Goal: Register for event/course

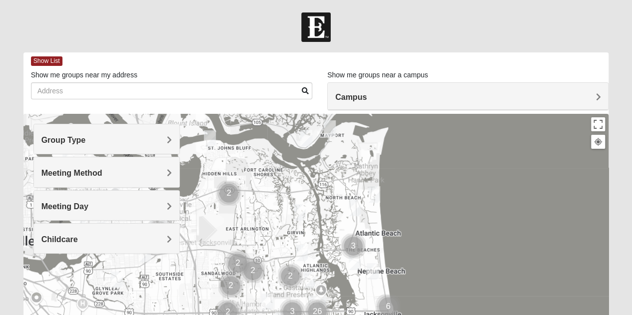
click at [55, 208] on span "Meeting Day" at bounding box center [64, 206] width 47 height 8
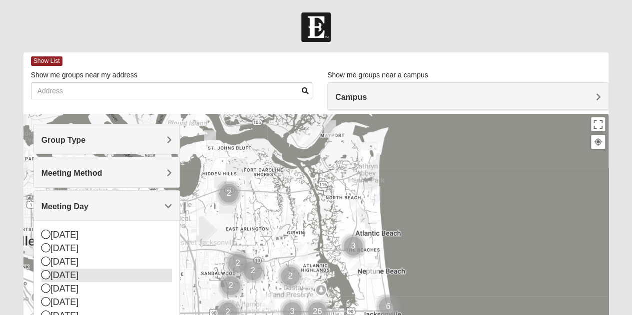
click at [50, 275] on div "[DATE]" at bounding box center [106, 275] width 130 height 13
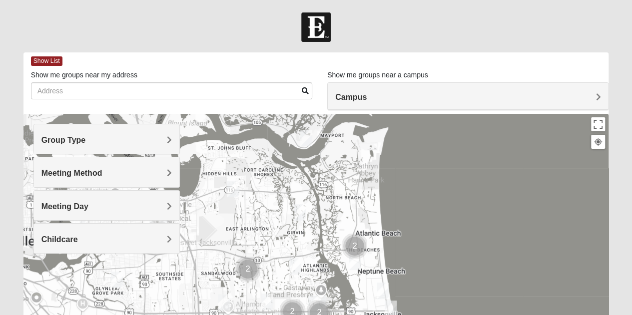
click at [59, 136] on span "Group Type" at bounding box center [63, 140] width 44 height 8
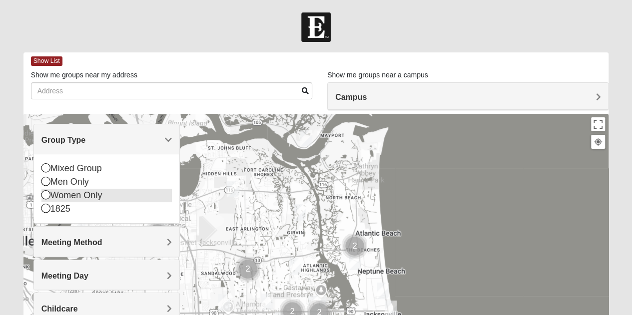
click at [45, 195] on icon at bounding box center [45, 194] width 9 height 9
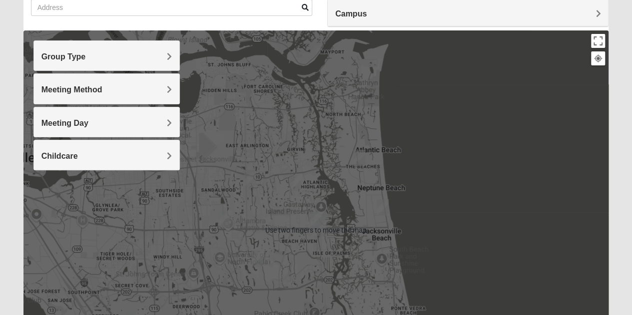
scroll to position [100, 0]
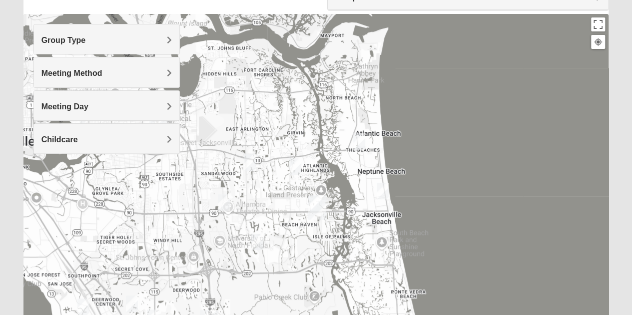
click at [100, 230] on div at bounding box center [316, 214] width 586 height 400
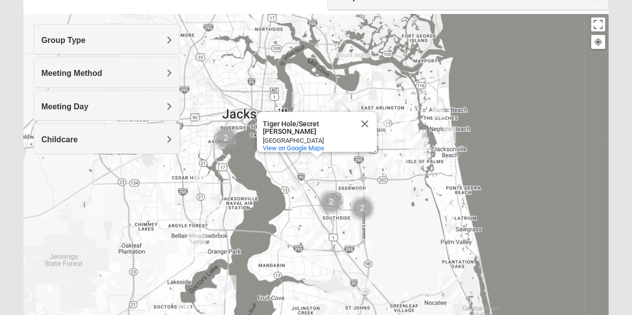
click at [201, 187] on img "Womens Thomas 32244" at bounding box center [199, 183] width 20 height 24
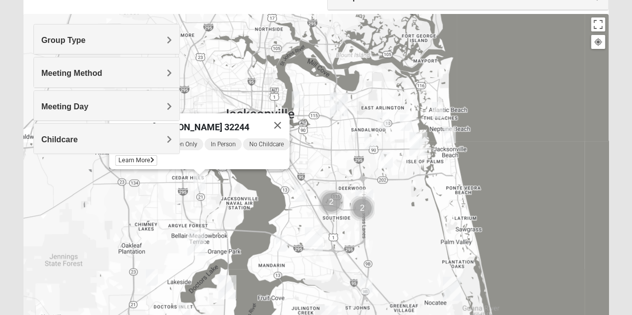
click at [211, 161] on div "Wednesday AM Women Only In Person No Childcare Learn More" at bounding box center [202, 153] width 174 height 32
click at [244, 119] on div "Womens [PERSON_NAME] 32244" at bounding box center [190, 125] width 150 height 24
click at [195, 182] on img "Womens Thomas 32244" at bounding box center [199, 183] width 20 height 24
click at [78, 141] on span "Childcare" at bounding box center [59, 139] width 36 height 8
click at [45, 185] on div "No" at bounding box center [106, 181] width 130 height 13
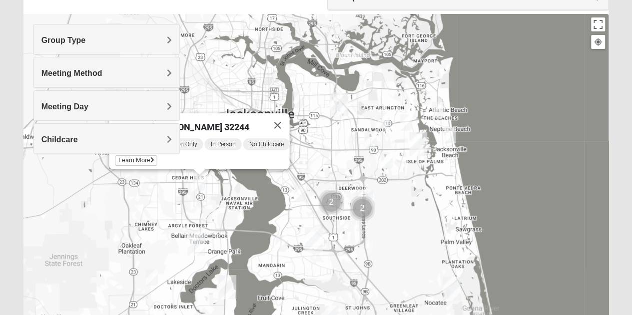
click at [124, 155] on div "Group Type Mixed Group Men Only Women Only 1825 Meeting Method In Person Virtua…" at bounding box center [106, 94] width 146 height 140
click at [126, 156] on div "Group Type Mixed Group Men Only Women Only 1825 Meeting Method In Person Virtua…" at bounding box center [106, 94] width 146 height 140
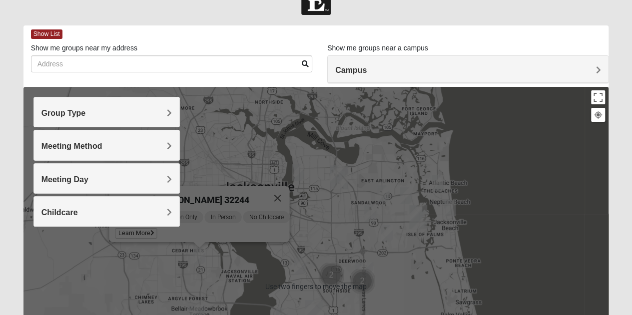
scroll to position [27, 0]
click at [552, 203] on div "Womens Thomas 32244 Wednesday AM Women Only In Person No Childcare Learn More" at bounding box center [316, 286] width 586 height 400
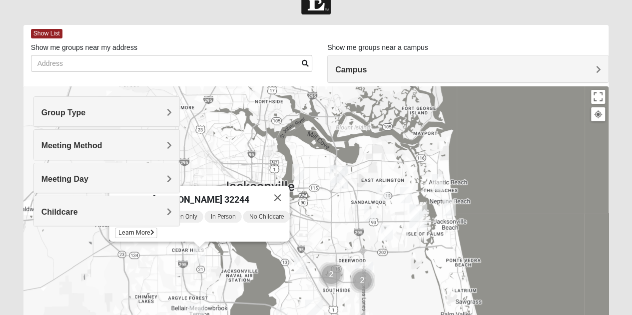
click at [599, 116] on div at bounding box center [598, 114] width 9 height 9
click at [579, 150] on div "Womens Thomas 32244 Wednesday AM Women Only In Person No Childcare Learn More" at bounding box center [316, 286] width 586 height 400
click at [595, 99] on button "Toggle fullscreen view" at bounding box center [598, 97] width 14 height 14
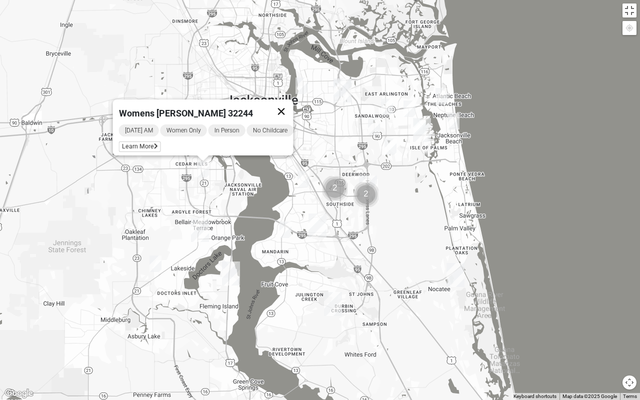
click at [293, 104] on button "Close" at bounding box center [281, 111] width 24 height 24
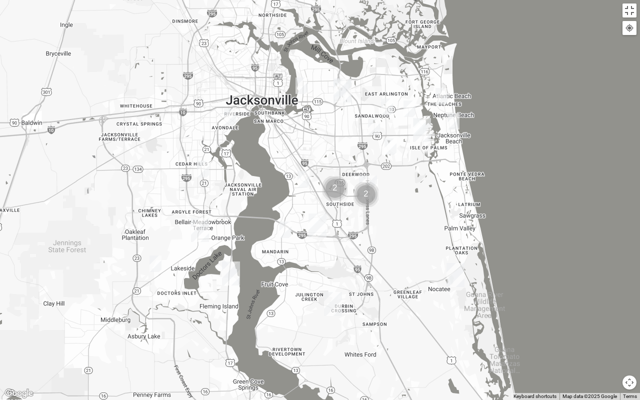
click at [234, 117] on img "Womens Puckett 32205" at bounding box center [230, 116] width 20 height 24
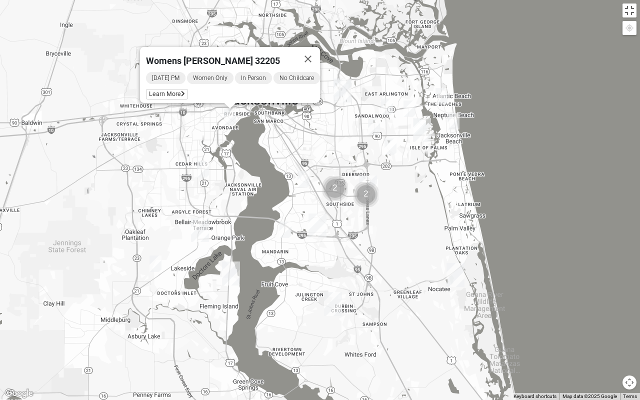
click at [204, 168] on img "Womens Thomas 32244" at bounding box center [203, 169] width 20 height 24
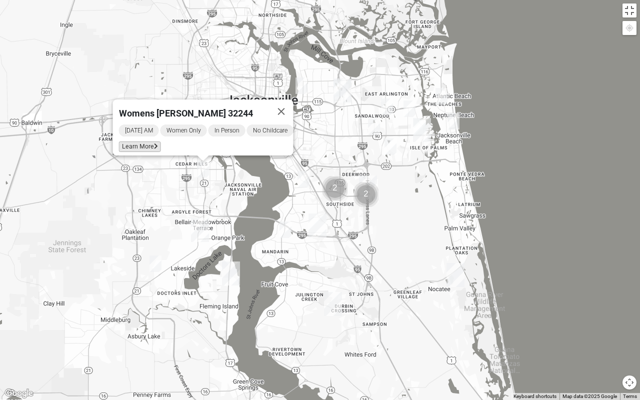
click at [133, 141] on span "Learn More" at bounding box center [140, 146] width 42 height 10
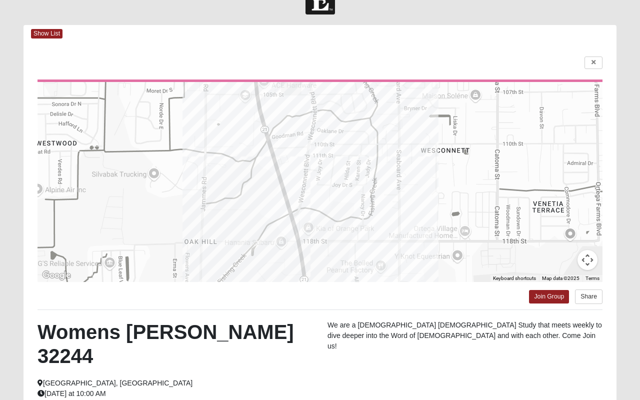
drag, startPoint x: 595, startPoint y: 63, endPoint x: 580, endPoint y: 26, distance: 39.4
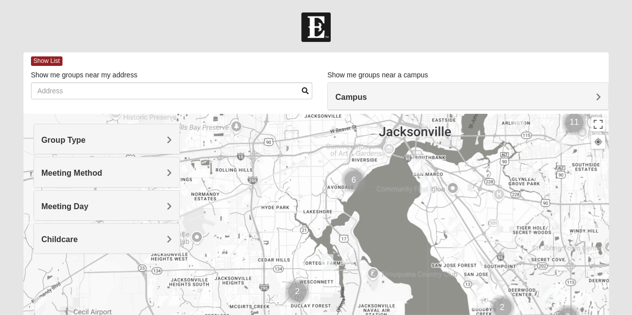
click at [355, 260] on img "Mixed Schneider 32210" at bounding box center [348, 256] width 20 height 24
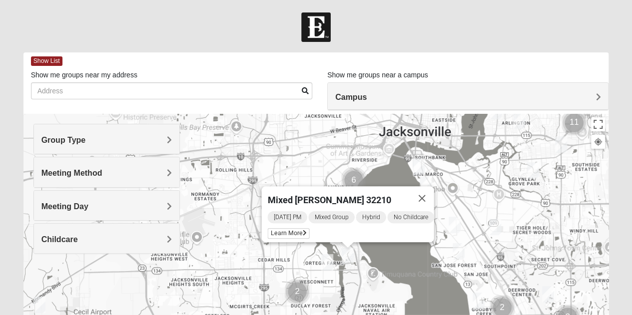
click at [328, 266] on img "Mixed Harrison 32210" at bounding box center [327, 262] width 20 height 24
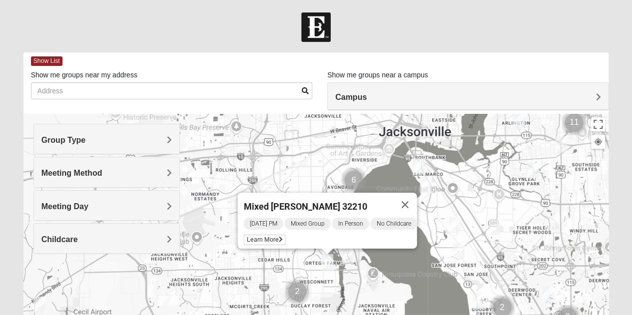
click at [330, 263] on img "Mixed Harrison 32210" at bounding box center [327, 262] width 20 height 24
click at [324, 265] on img "Mixed Harrison 32210" at bounding box center [327, 262] width 20 height 24
click at [414, 199] on button "Close" at bounding box center [405, 205] width 24 height 24
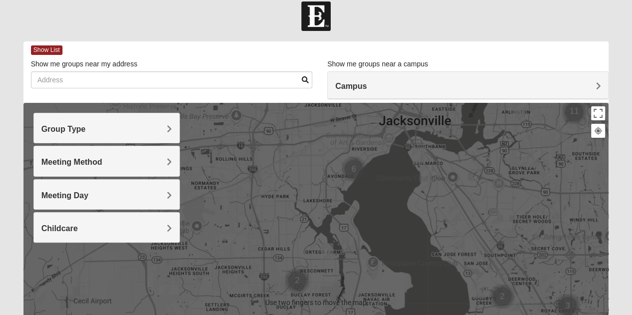
scroll to position [14, 0]
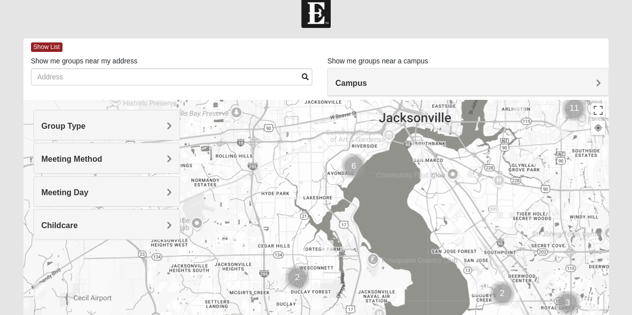
click at [287, 228] on div "To navigate, press the arrow keys." at bounding box center [316, 300] width 586 height 400
click at [50, 131] on div "Group Type" at bounding box center [106, 124] width 145 height 29
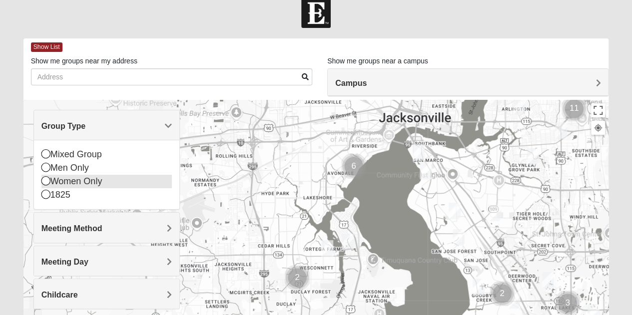
click at [44, 184] on icon at bounding box center [45, 180] width 9 height 9
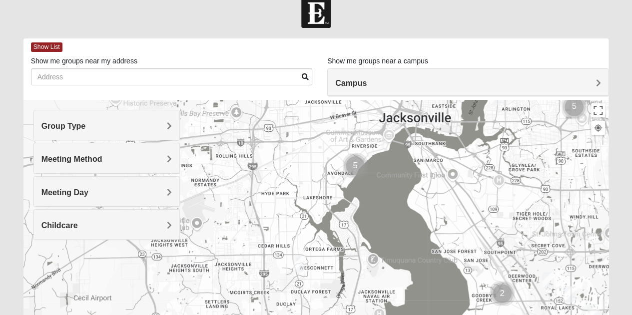
click at [66, 195] on span "Meeting Day" at bounding box center [64, 192] width 47 height 8
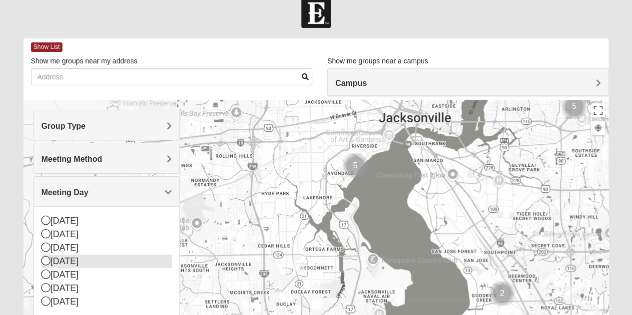
click at [49, 263] on icon at bounding box center [45, 260] width 9 height 9
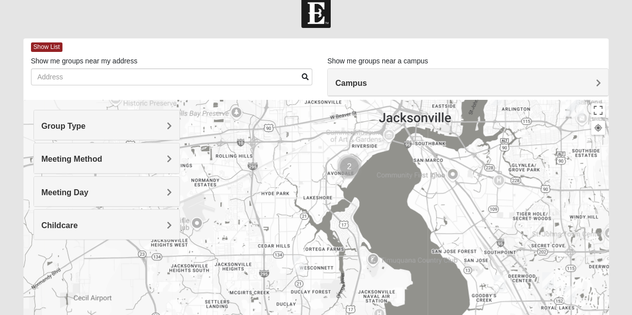
click at [350, 169] on div at bounding box center [316, 300] width 586 height 400
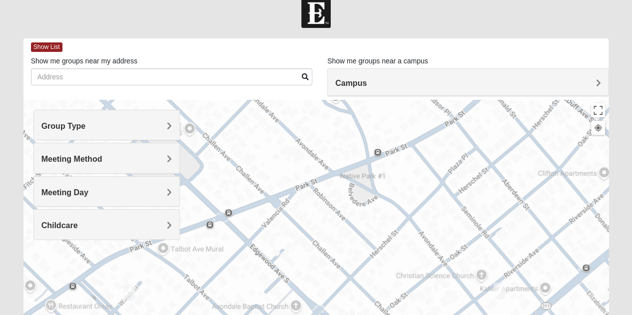
click at [498, 290] on img "Womens Puckett 32205" at bounding box center [500, 291] width 20 height 24
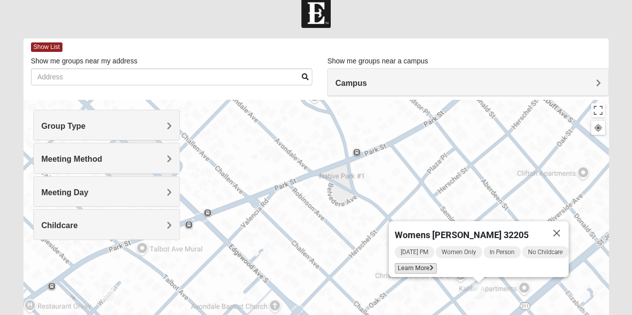
click at [404, 264] on span "Learn More" at bounding box center [416, 268] width 42 height 10
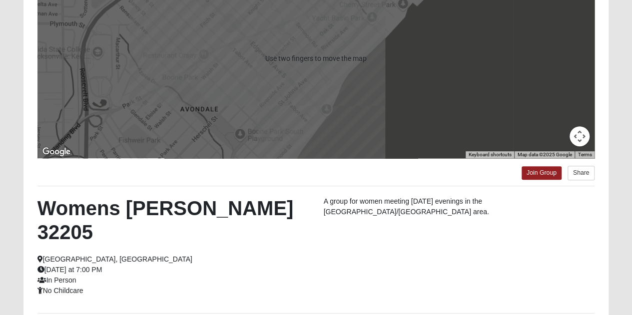
scroll to position [152, 0]
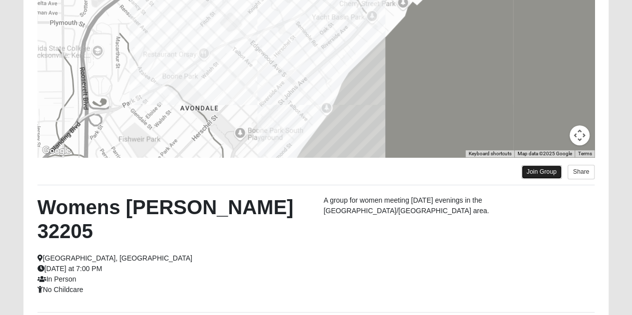
click at [538, 174] on link "Join Group" at bounding box center [542, 171] width 40 height 13
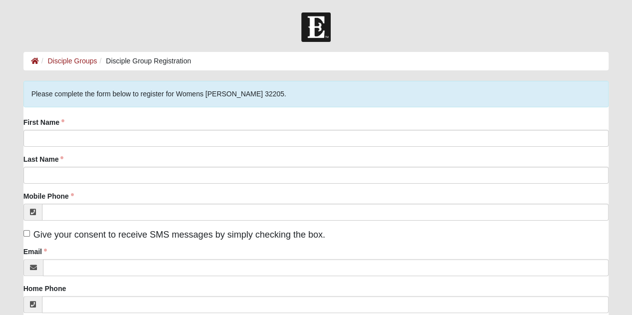
click at [56, 124] on label "First Name" at bounding box center [43, 122] width 41 height 10
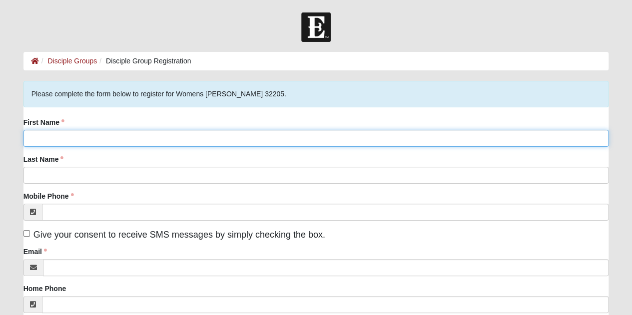
click at [56, 130] on input "First Name" at bounding box center [316, 138] width 586 height 17
type input "Sheri"
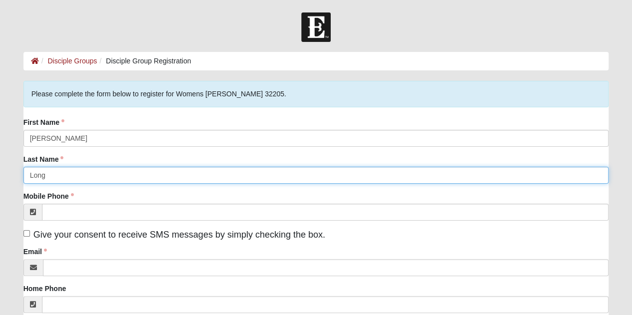
type input "Long"
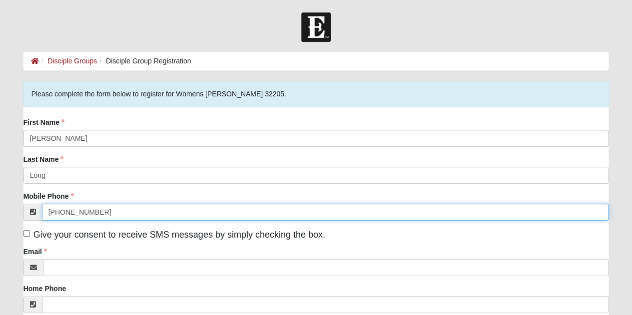
type input "(904) 534-0227"
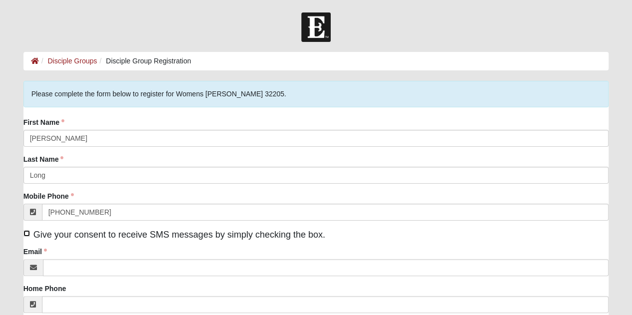
click at [26, 233] on input "Give your consent to receive SMS messages by simply checking the box." at bounding box center [26, 233] width 6 height 6
checkbox input "true"
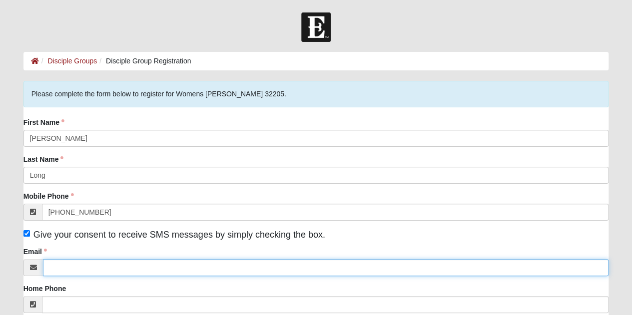
click at [215, 275] on input "Email" at bounding box center [326, 267] width 566 height 17
type input "dash12726@gmail.com"
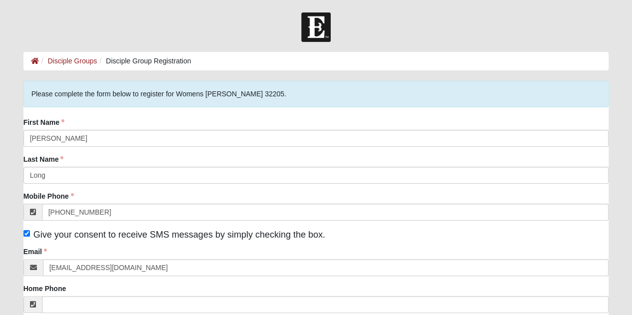
type input "2226 Jones Road"
type input "Jacksonville"
type input "32220"
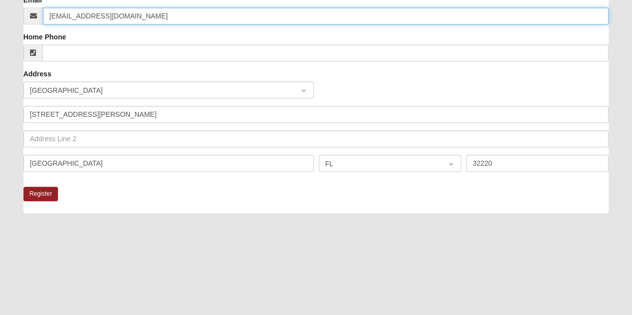
scroll to position [252, 0]
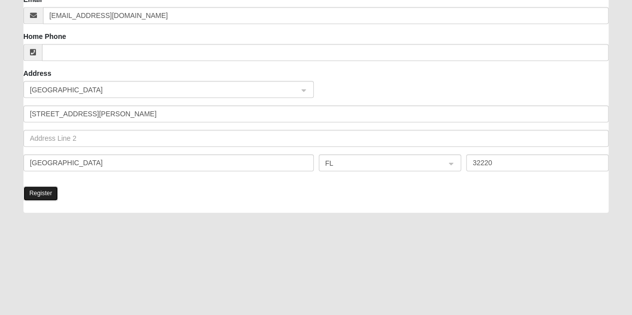
click at [44, 193] on button "Register" at bounding box center [40, 193] width 35 height 14
